Goal: Information Seeking & Learning: Check status

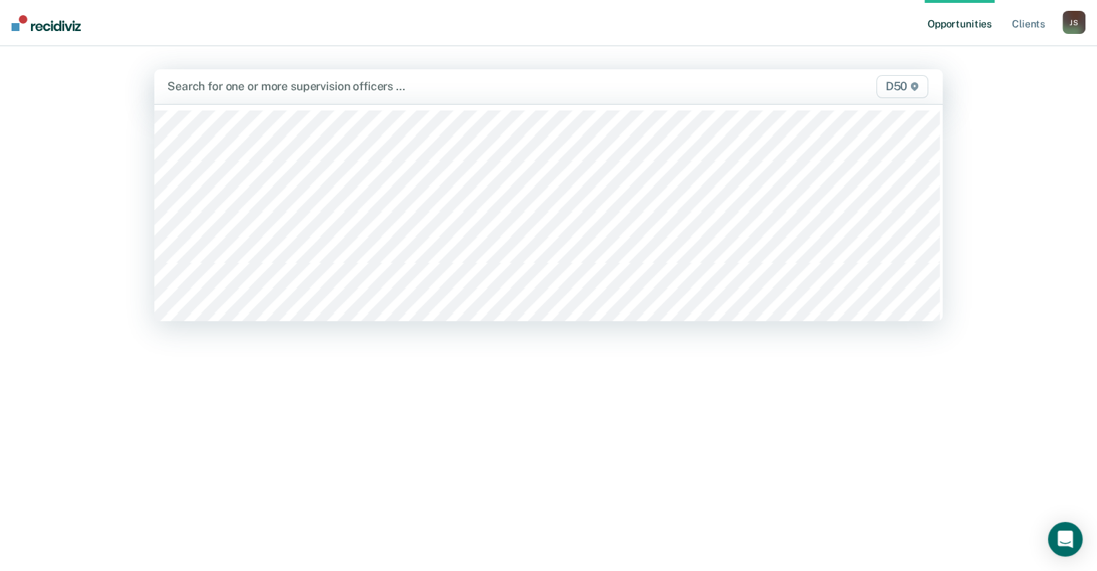
click at [287, 89] on div at bounding box center [433, 86] width 533 height 17
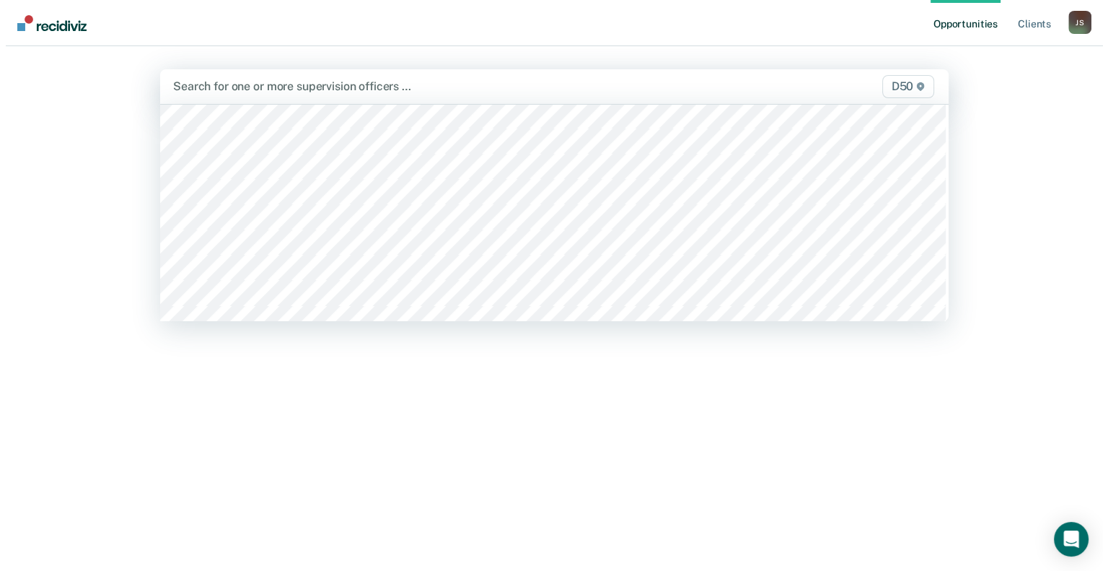
scroll to position [216, 0]
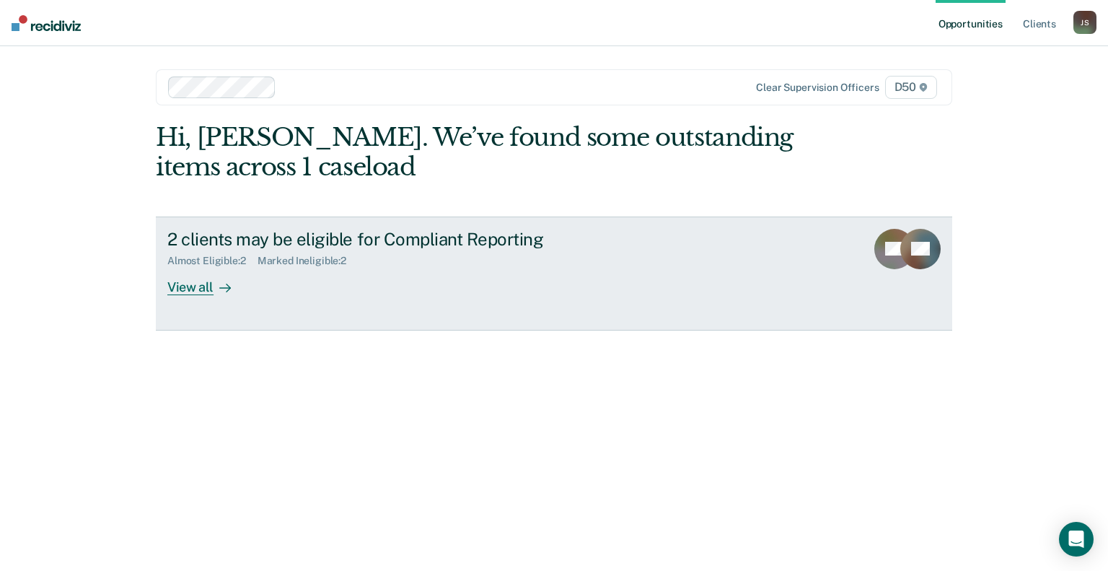
click at [198, 289] on div "View all" at bounding box center [207, 281] width 81 height 28
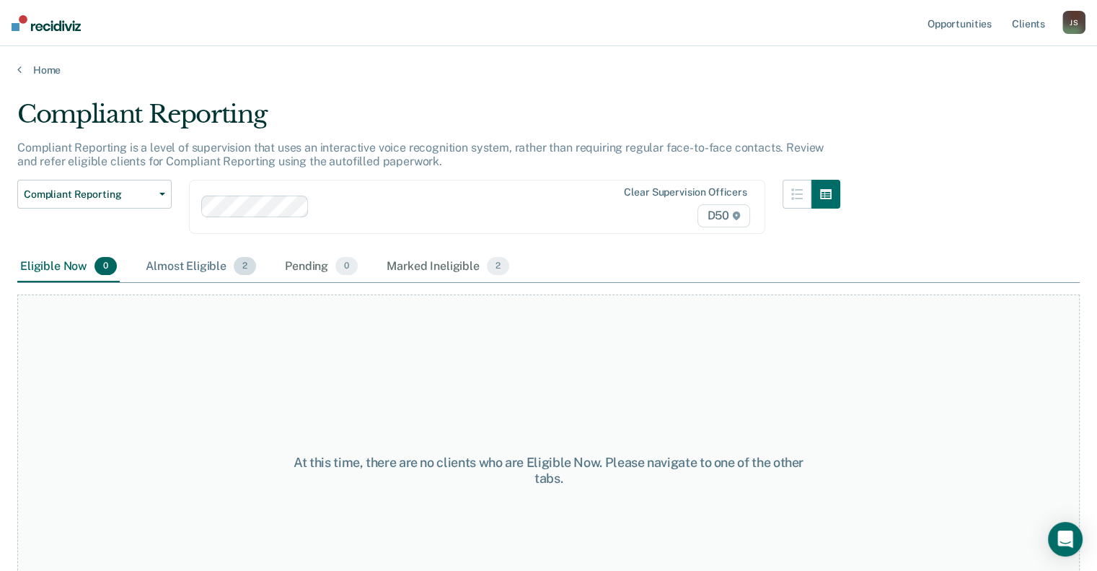
click at [186, 265] on div "Almost Eligible 2" at bounding box center [201, 267] width 116 height 32
